Goal: Task Accomplishment & Management: Use online tool/utility

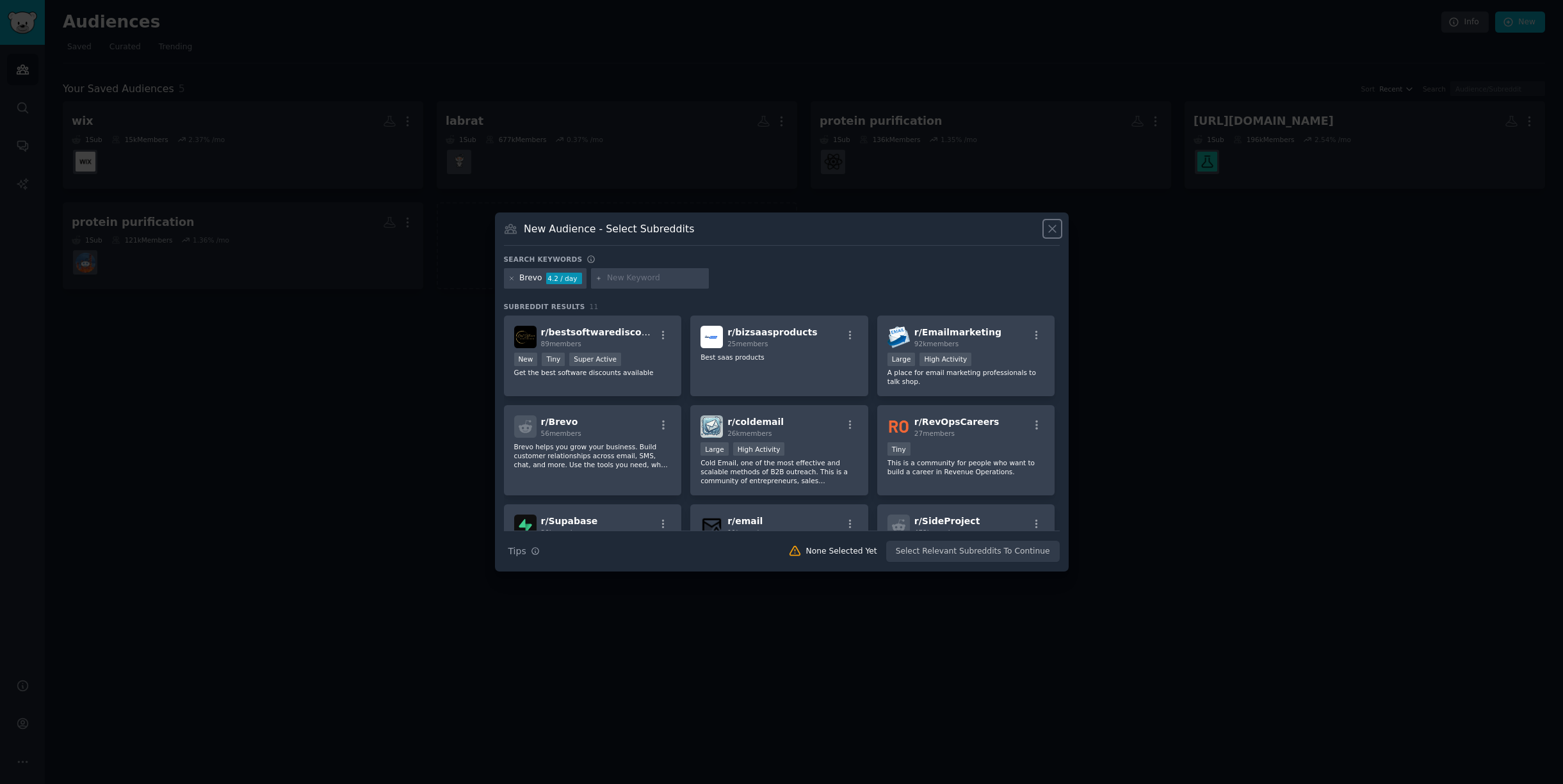
click at [1056, 228] on icon at bounding box center [1052, 229] width 13 height 13
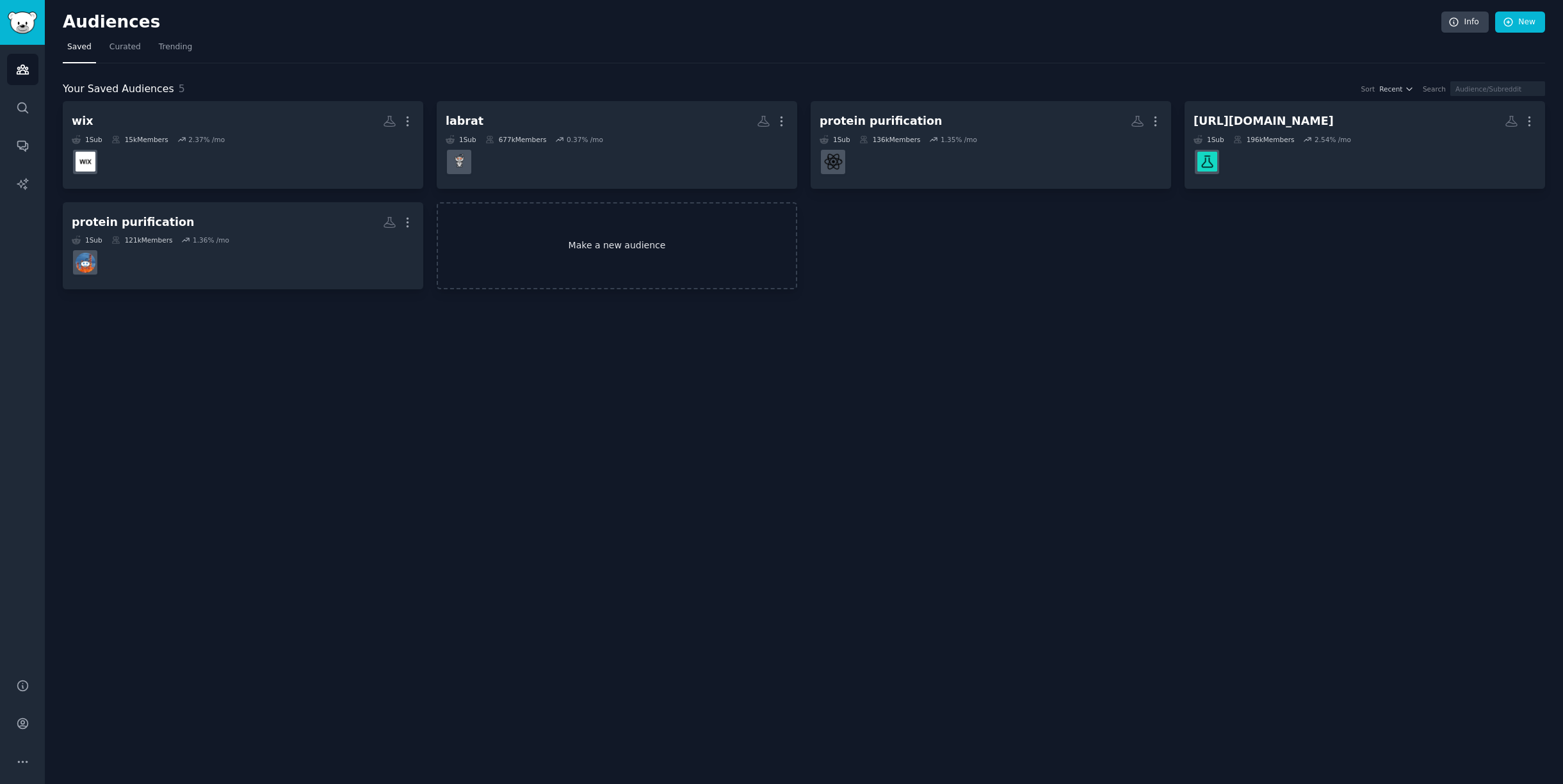
click at [634, 248] on link "Make a new audience" at bounding box center [616, 246] width 360 height 88
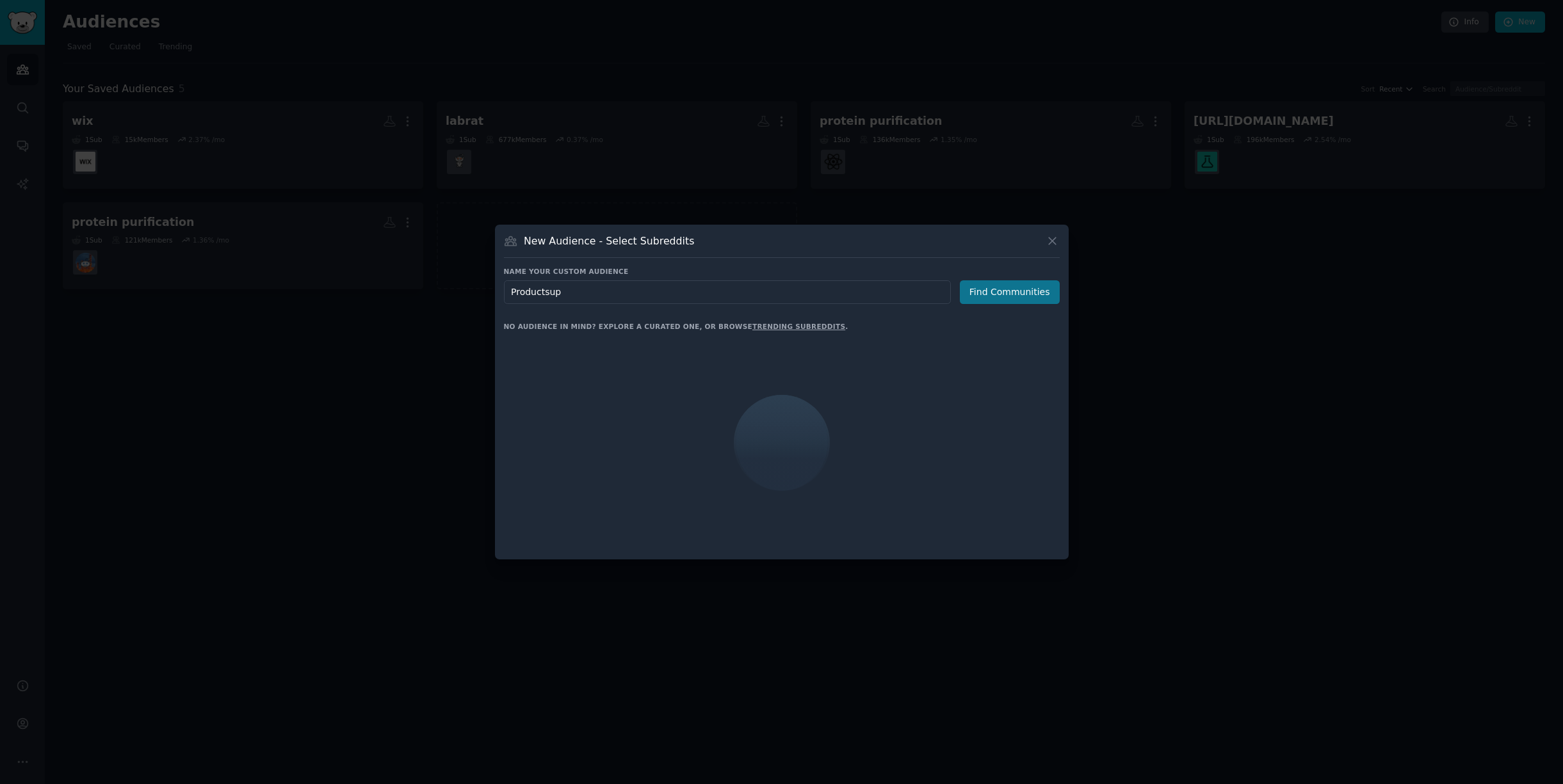
type input "Productsup"
click at [1026, 302] on button "Find Communities" at bounding box center [1010, 293] width 100 height 24
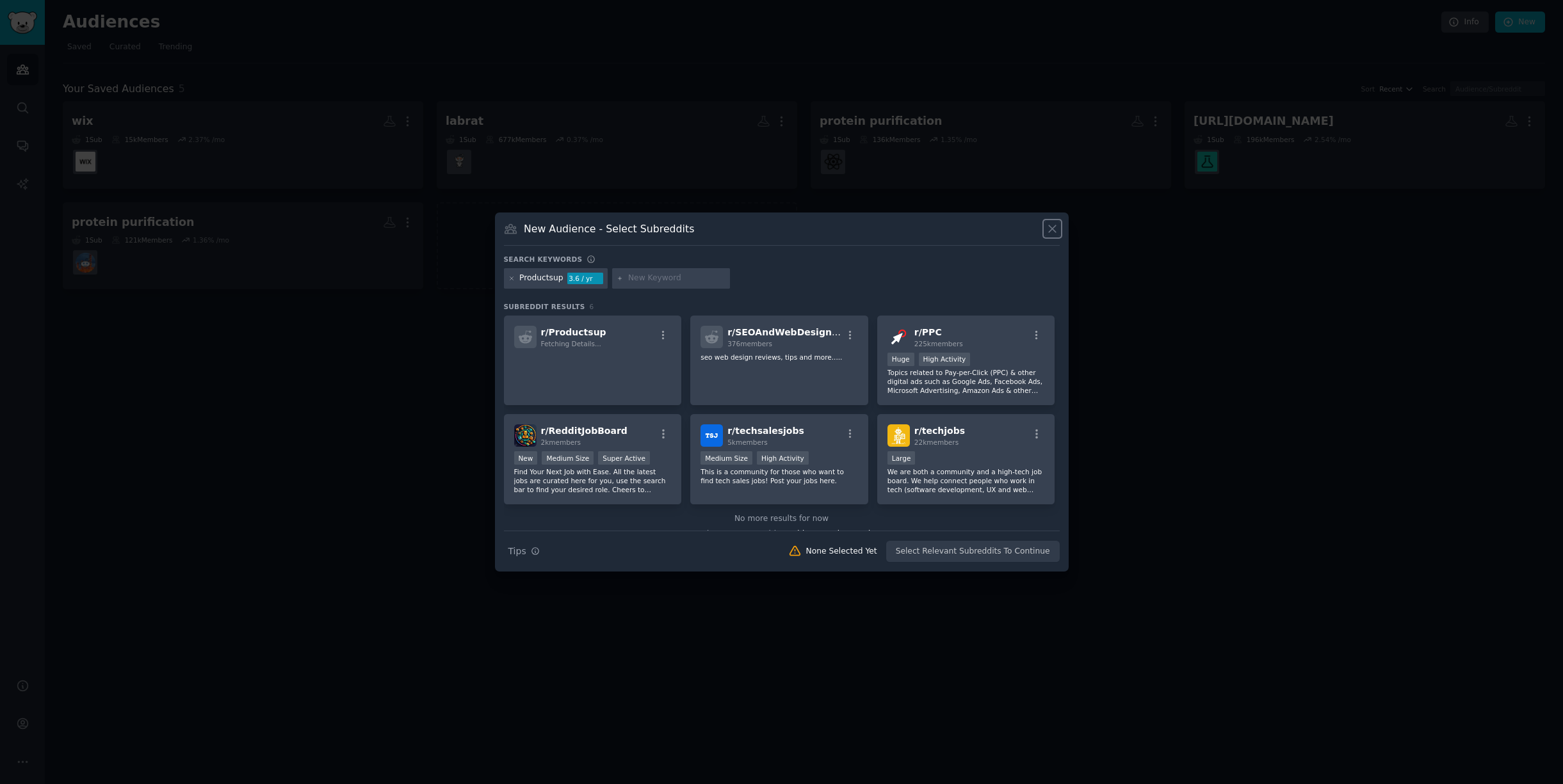
click at [1055, 230] on icon at bounding box center [1052, 229] width 13 height 13
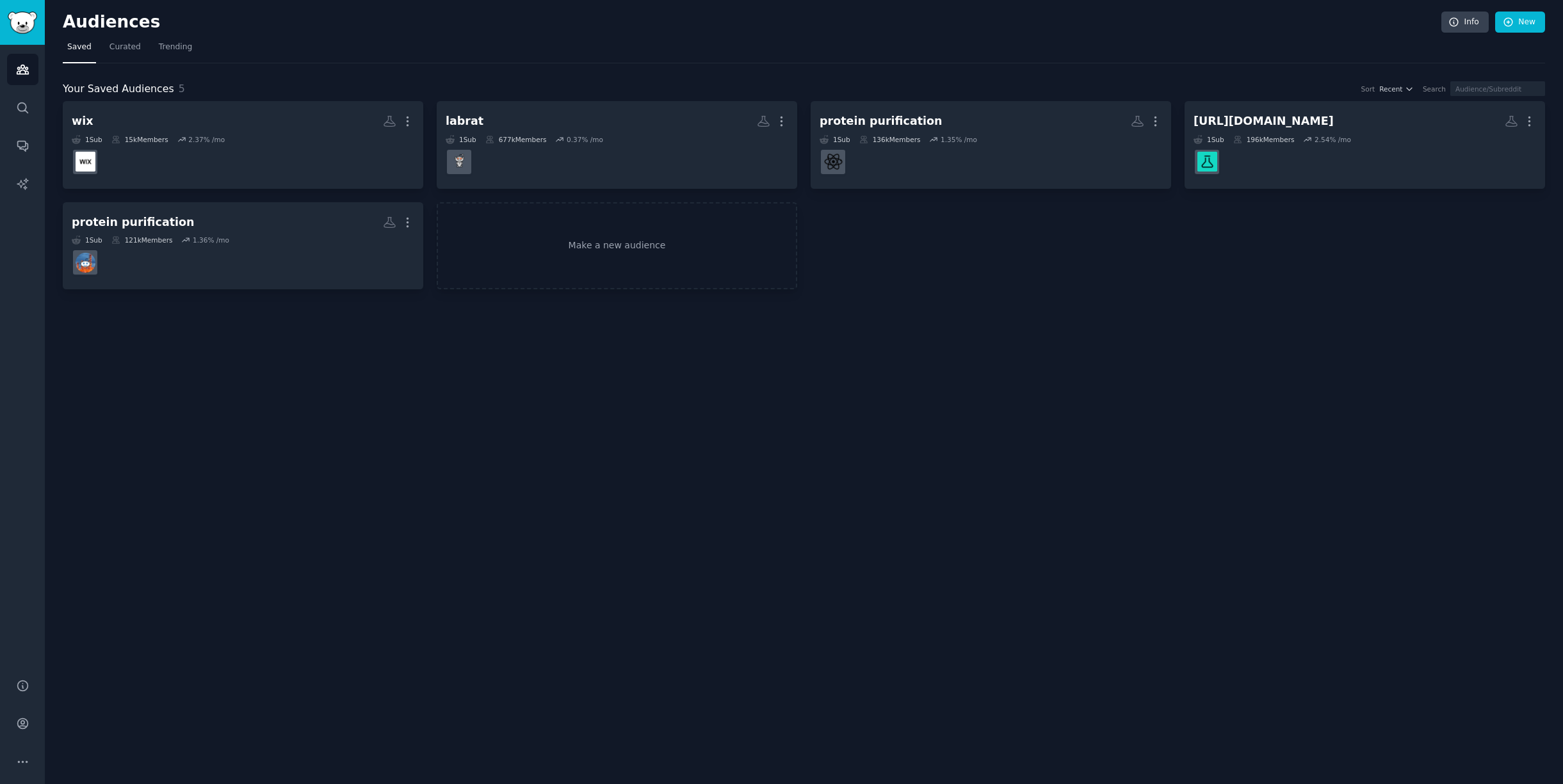
click at [1147, 247] on div "wix More 1 Sub 15k Members 2.37 % /mo labrat More 1 Sub 677k Members 0.37 % /mo…" at bounding box center [804, 195] width 1482 height 188
